Goal: Task Accomplishment & Management: Complete application form

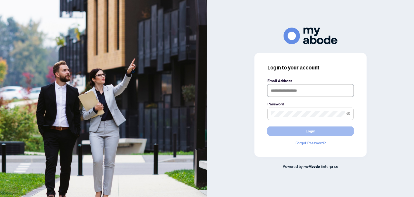
type input "**********"
click at [286, 128] on button "Login" at bounding box center [310, 130] width 86 height 9
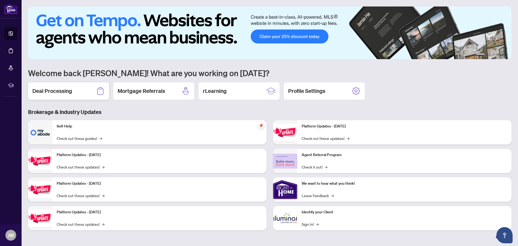
click at [99, 91] on icon at bounding box center [100, 91] width 9 height 9
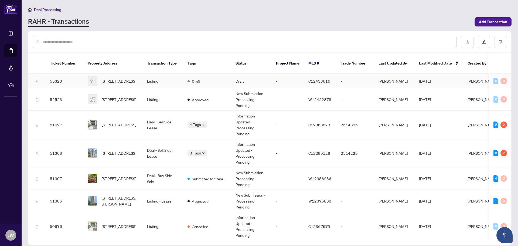
click at [153, 75] on td "Listing" at bounding box center [163, 81] width 40 height 14
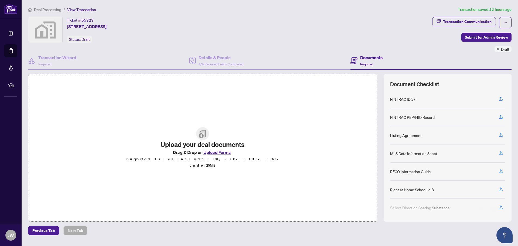
click at [219, 156] on button "Upload Forms" at bounding box center [217, 152] width 30 height 7
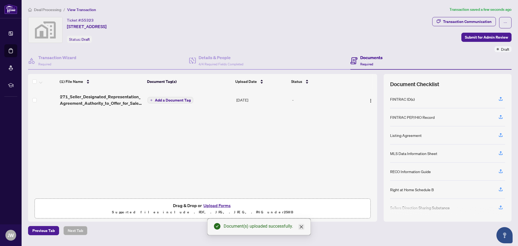
click at [301, 225] on icon "close" at bounding box center [301, 226] width 4 height 4
click at [469, 26] on span "Transaction Communication" at bounding box center [464, 22] width 64 height 11
click at [469, 20] on div "Transaction Communication" at bounding box center [467, 21] width 49 height 9
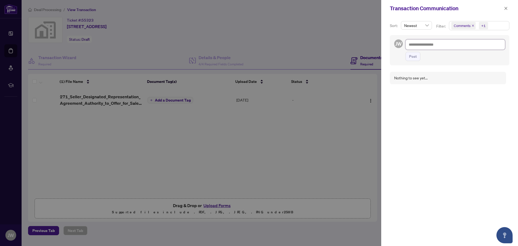
click at [450, 45] on textarea at bounding box center [454, 44] width 99 height 10
click at [503, 9] on button "button" at bounding box center [505, 8] width 7 height 6
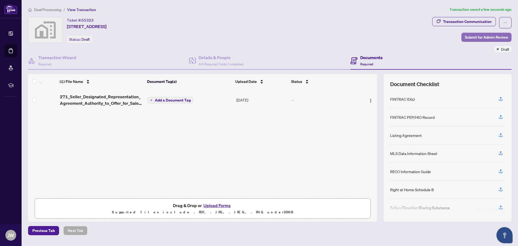
click at [495, 34] on span "Submit for Admin Review" at bounding box center [485, 37] width 43 height 9
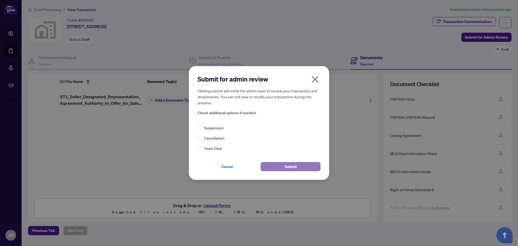
click at [289, 167] on span "Submit" at bounding box center [290, 166] width 12 height 9
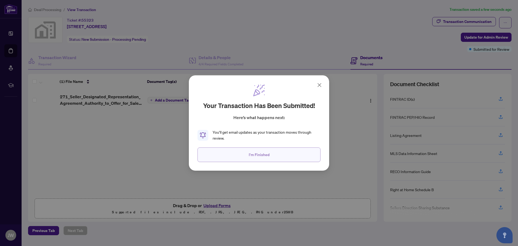
click at [302, 148] on button "I'm Finished" at bounding box center [258, 154] width 123 height 15
